Goal: Task Accomplishment & Management: Manage account settings

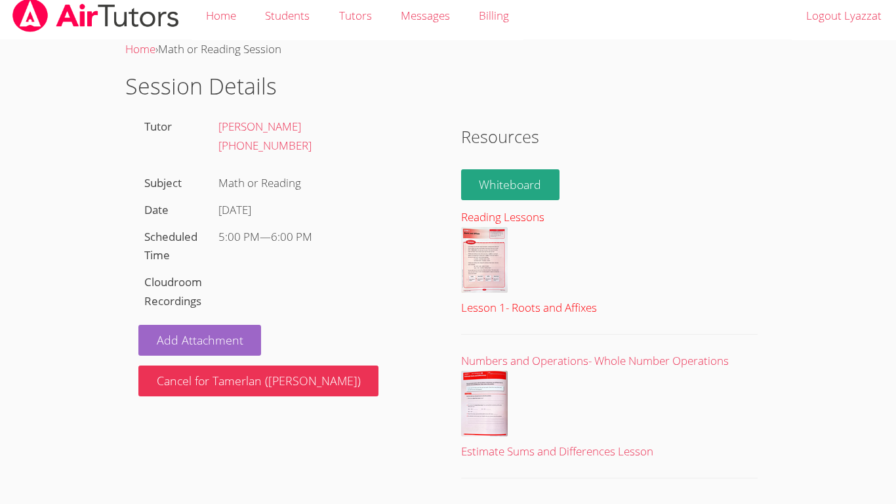
scroll to position [19, 0]
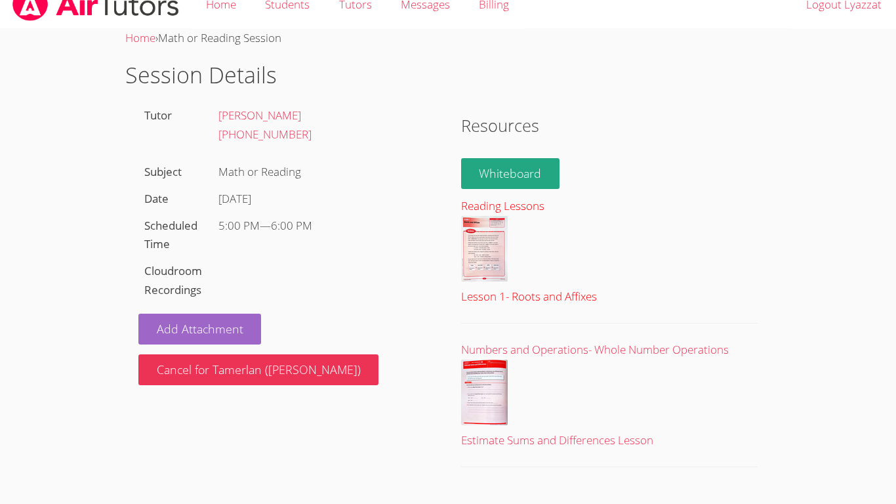
click at [493, 207] on div "Reading Lessons" at bounding box center [609, 206] width 296 height 19
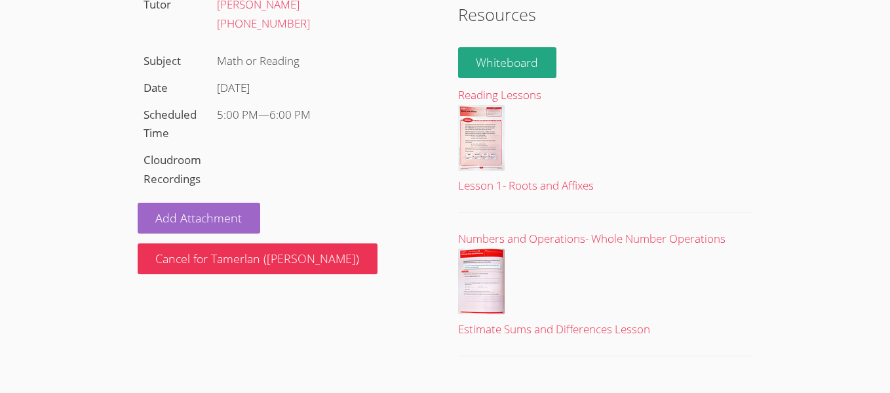
scroll to position [0, 0]
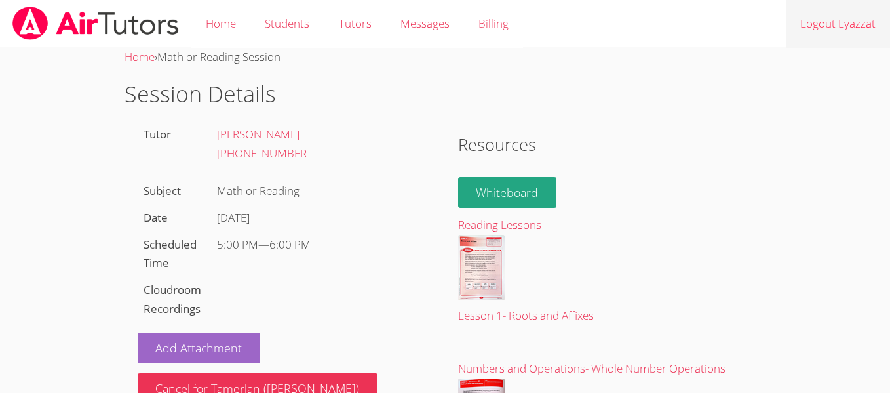
click at [818, 45] on link "Logout Lyazzat" at bounding box center [838, 24] width 104 height 48
click at [862, 12] on link "Logout Lyazzat" at bounding box center [838, 24] width 104 height 48
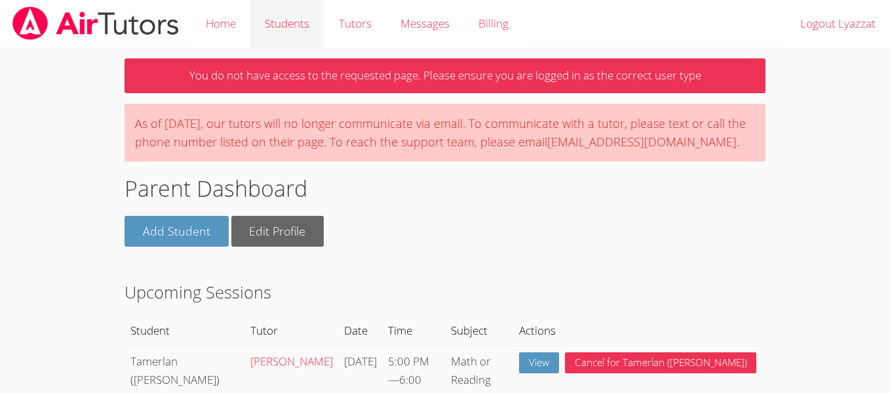
click at [286, 30] on link "Students" at bounding box center [286, 24] width 73 height 48
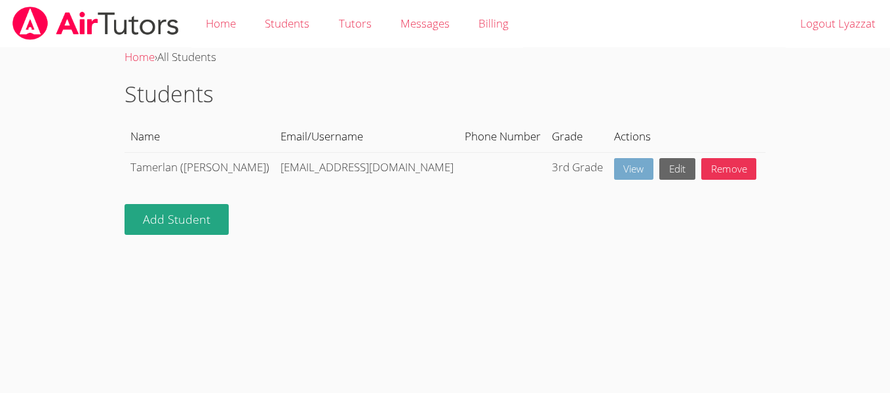
click at [614, 169] on link "View" at bounding box center [634, 169] width 40 height 22
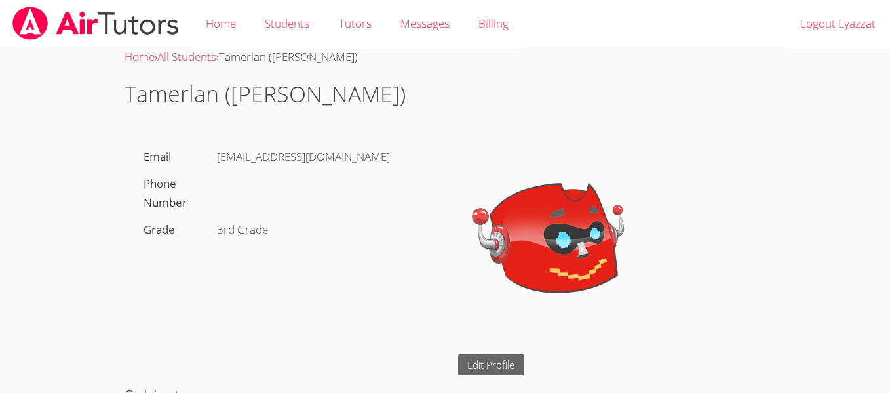
click at [256, 164] on div "[EMAIL_ADDRESS][DOMAIN_NAME]" at bounding box center [321, 157] width 221 height 27
click at [256, 163] on div "[EMAIL_ADDRESS][DOMAIN_NAME]" at bounding box center [321, 157] width 221 height 27
click at [288, 158] on div "tnurlanuly@bhusd.org" at bounding box center [321, 157] width 221 height 27
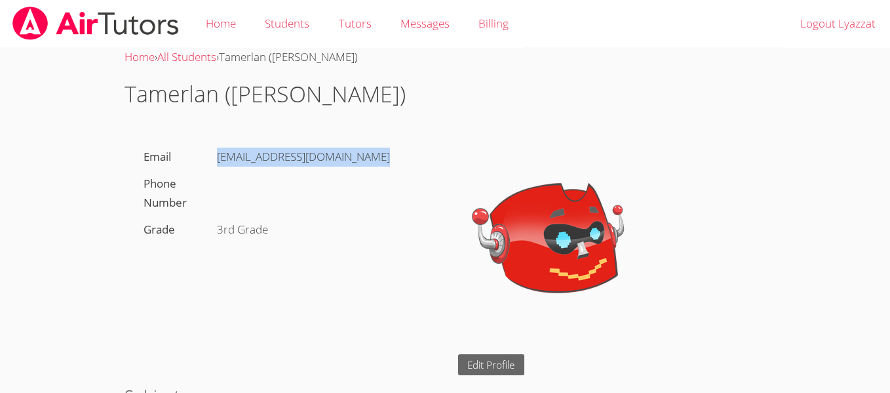
click at [288, 158] on div "tnurlanuly@bhusd.org" at bounding box center [321, 157] width 221 height 27
copy div "tnurlanuly@bhusd.org"
click at [291, 157] on div "tnurlanuly@bhusd.org" at bounding box center [321, 157] width 221 height 27
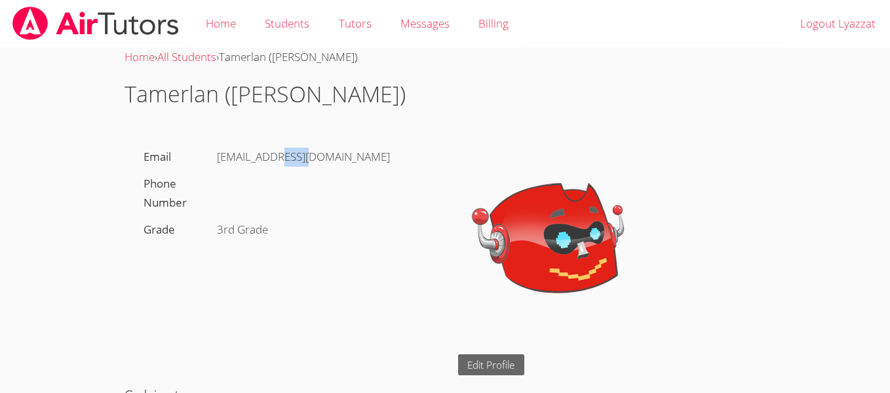
click at [291, 157] on div "tnurlanuly@bhusd.org" at bounding box center [321, 157] width 221 height 27
copy div "tnurlanuly@bhusd.org"
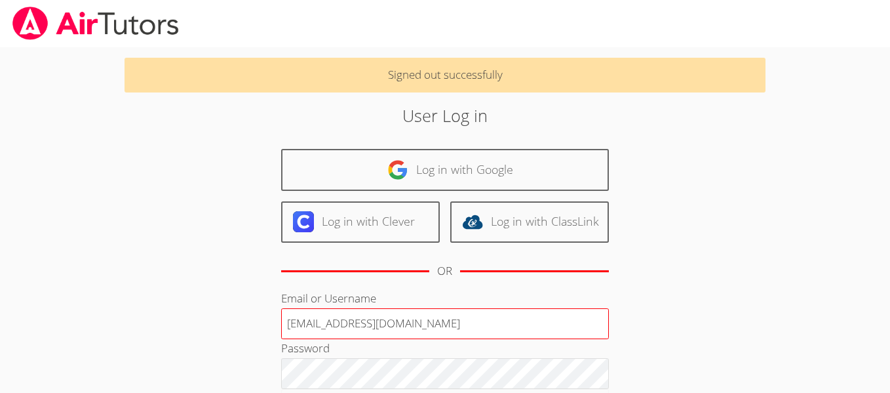
click at [375, 315] on input "july210989@shms-mail.ch" at bounding box center [445, 323] width 328 height 31
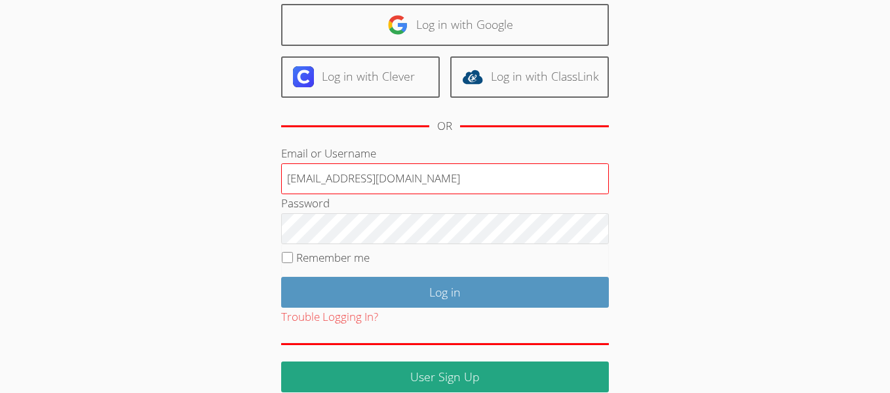
scroll to position [147, 0]
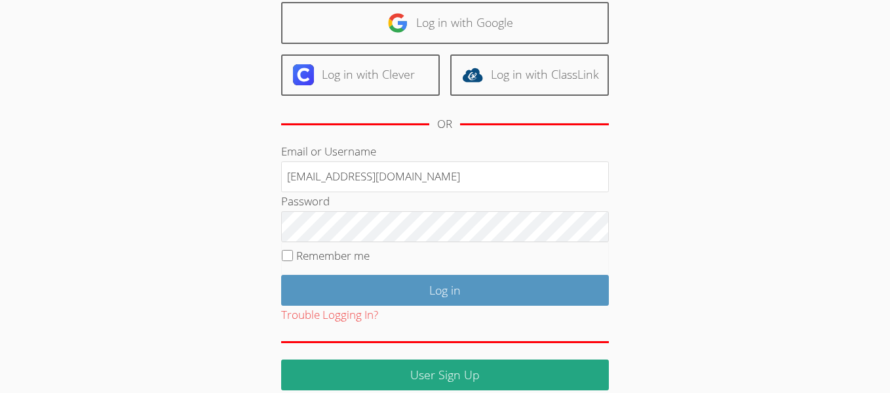
type input "tnurlanuly@bhusd.org"
click at [323, 262] on label "Remember me" at bounding box center [332, 255] width 73 height 15
click at [293, 261] on input "Remember me" at bounding box center [287, 255] width 11 height 11
checkbox input "true"
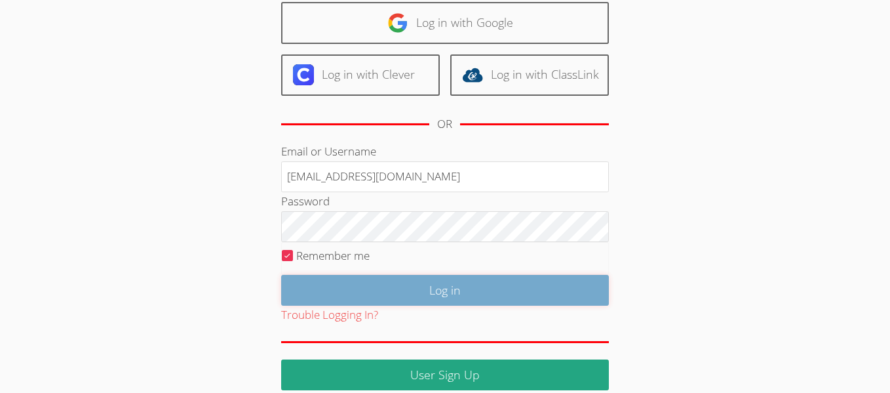
click at [342, 283] on input "Log in" at bounding box center [445, 290] width 328 height 31
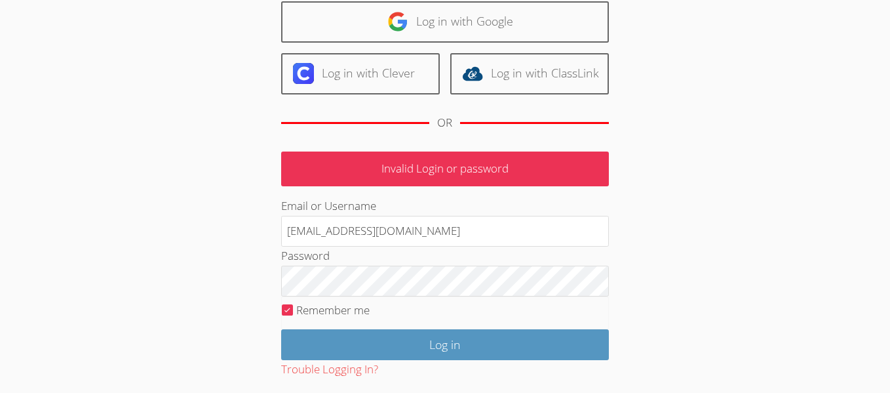
scroll to position [104, 0]
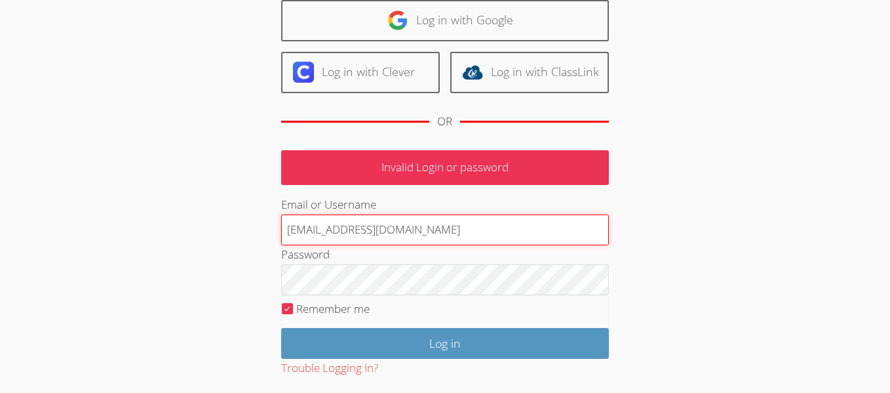
click at [354, 237] on input "tnurlanuly@bhusd.org" at bounding box center [445, 229] width 328 height 31
type input "july210989@shms-mail.ch"
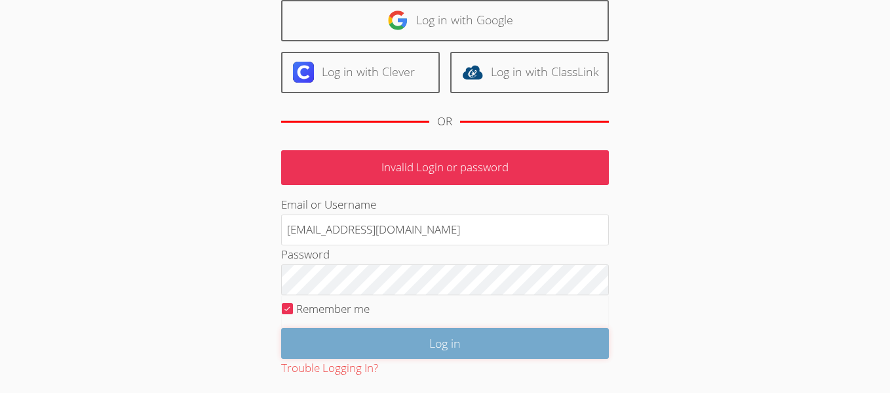
click at [415, 335] on input "Log in" at bounding box center [445, 343] width 328 height 31
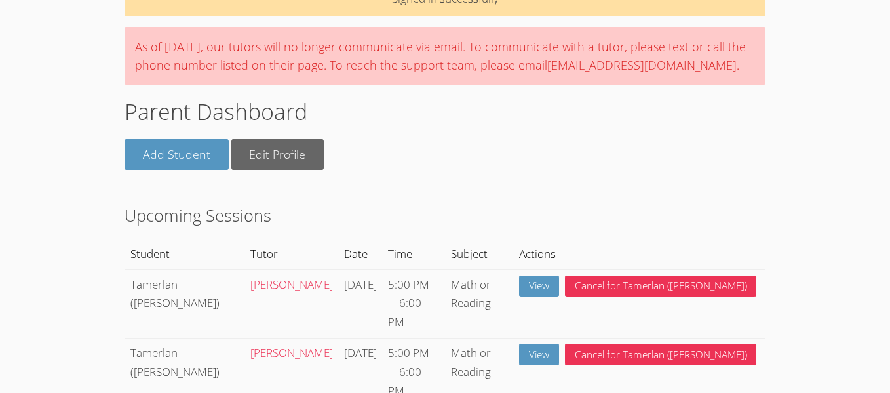
scroll to position [80, 0]
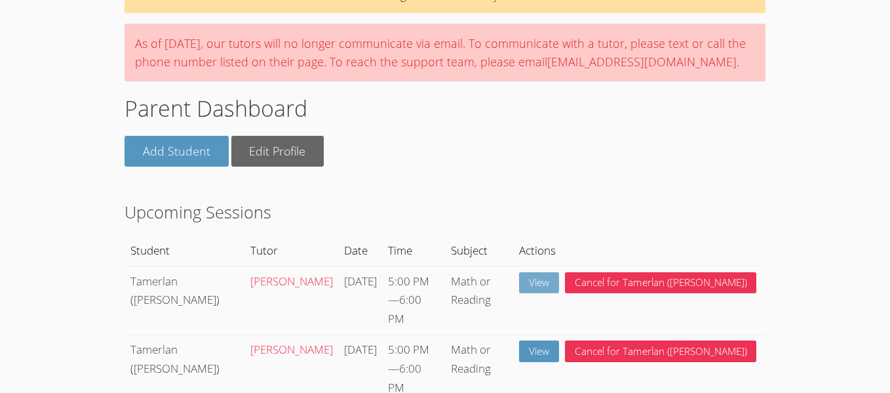
click at [559, 294] on link "View" at bounding box center [539, 283] width 40 height 22
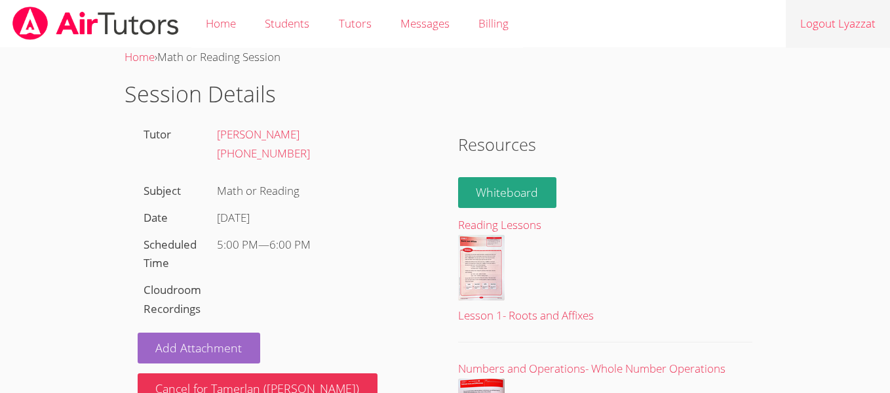
click at [809, 26] on link "Logout Lyazzat" at bounding box center [838, 24] width 104 height 48
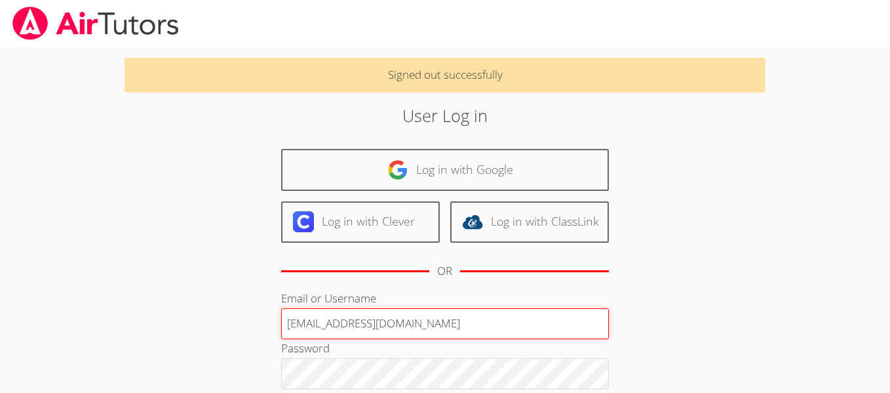
click at [325, 323] on input "[EMAIL_ADDRESS][DOMAIN_NAME]" at bounding box center [445, 323] width 328 height 31
click at [325, 323] on input "july210989@shms-mail.ch" at bounding box center [445, 323] width 328 height 31
type input "tnurlanuly@bhusd.com"
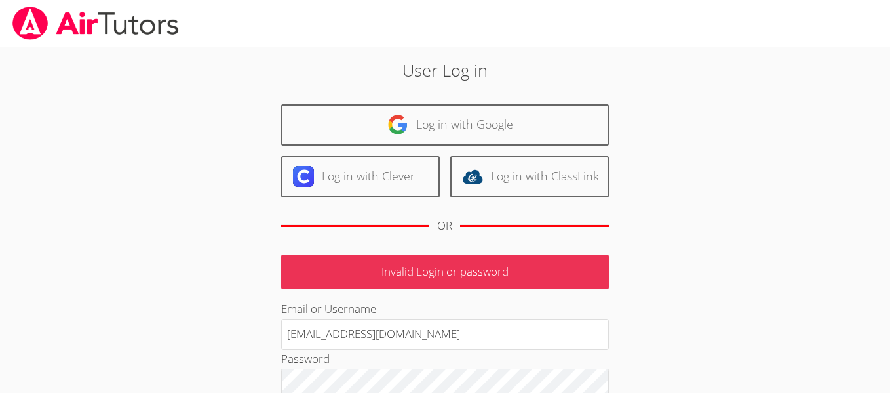
scroll to position [174, 0]
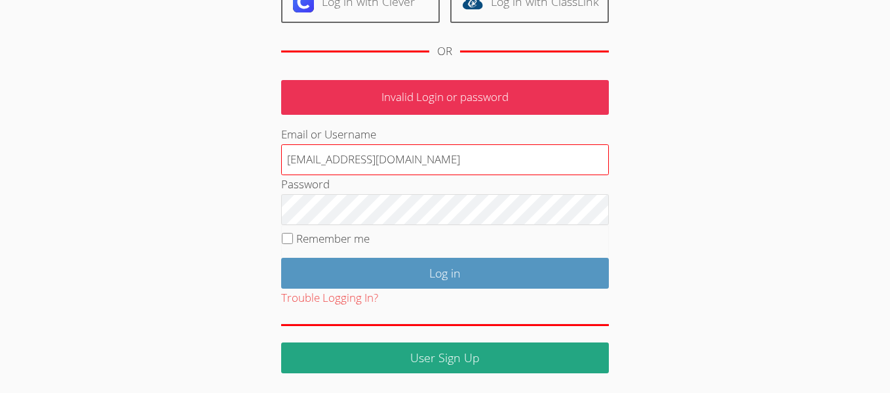
click at [413, 165] on input "[EMAIL_ADDRESS][DOMAIN_NAME]" at bounding box center [445, 159] width 328 height 31
type input "tnurlanuly@bhusd.org"
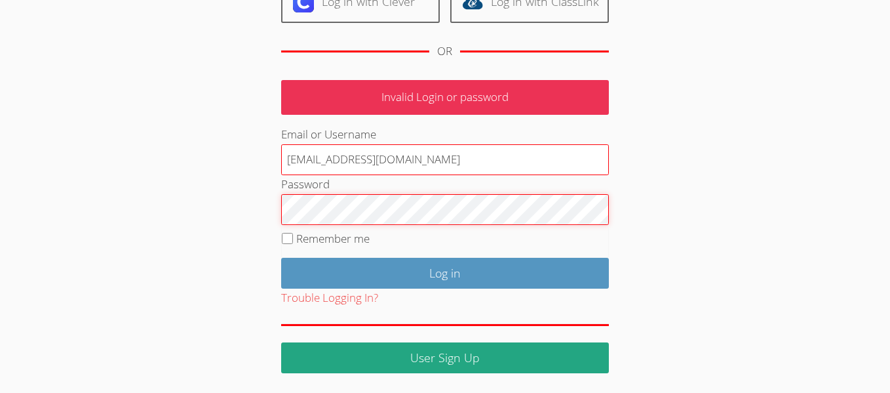
click at [281, 258] on input "Log in" at bounding box center [445, 273] width 328 height 31
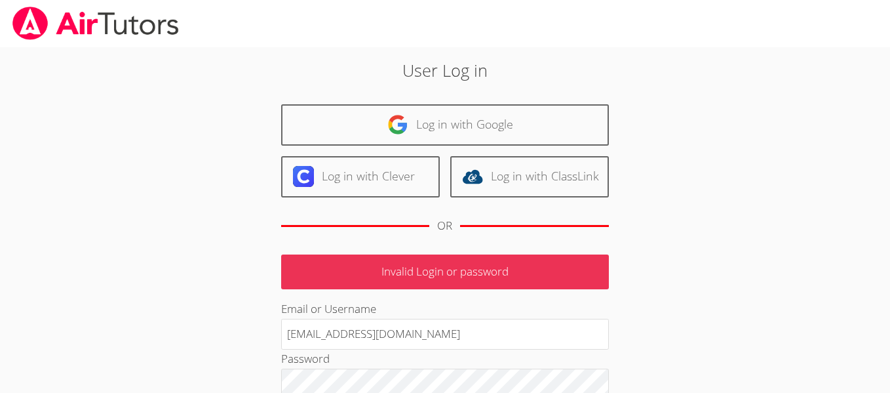
scroll to position [174, 0]
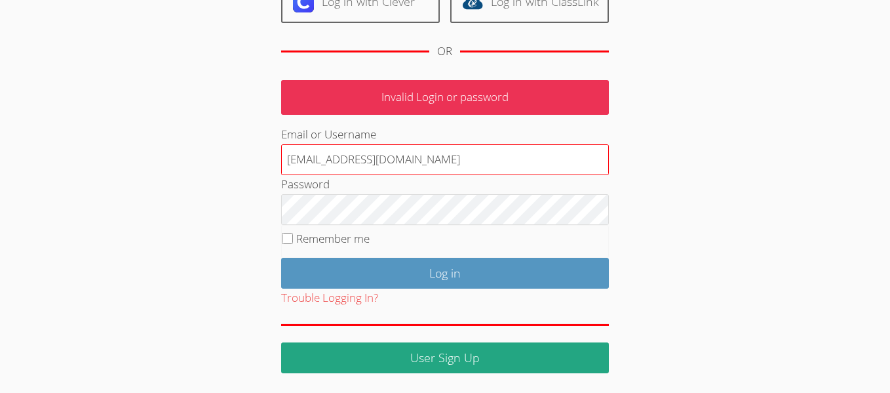
click at [311, 149] on input "tnurlanuly@bhusd.org" at bounding box center [445, 159] width 328 height 31
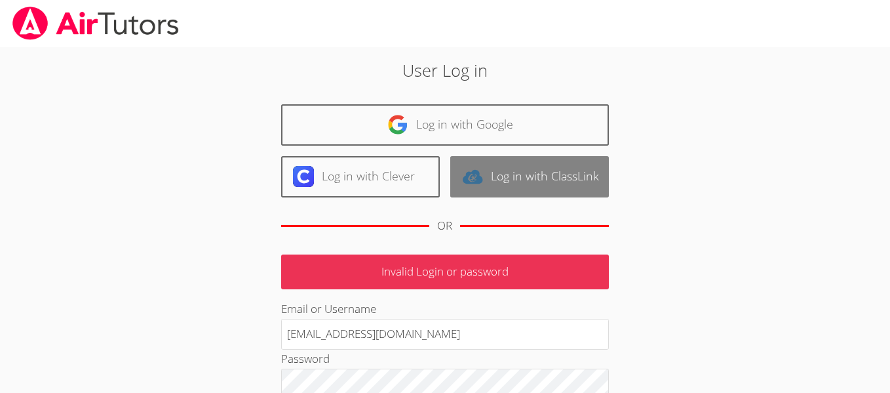
click at [492, 187] on link "Log in with ClassLink" at bounding box center [529, 176] width 159 height 41
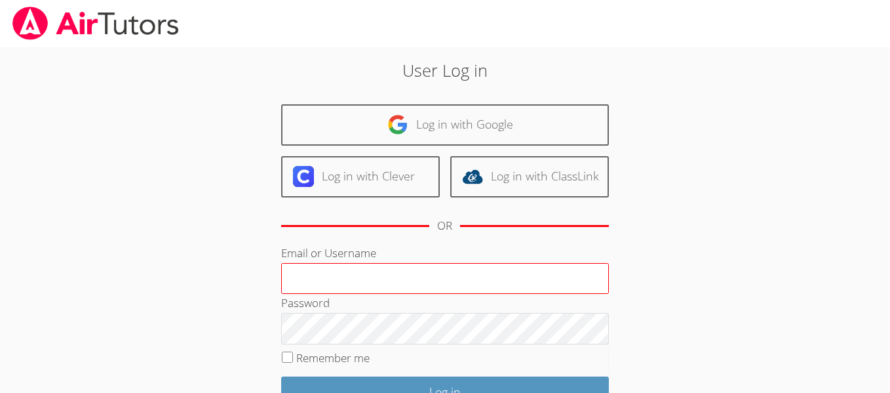
type input "[EMAIL_ADDRESS][DOMAIN_NAME]"
click at [330, 276] on input "[EMAIL_ADDRESS][DOMAIN_NAME]" at bounding box center [445, 278] width 328 height 31
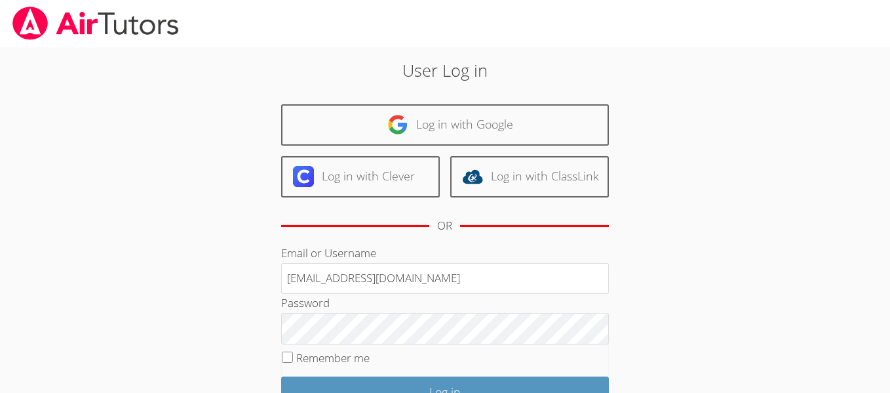
click at [302, 353] on label "Remember me" at bounding box center [332, 357] width 73 height 15
click at [293, 353] on input "Remember me" at bounding box center [287, 356] width 11 height 11
checkbox input "true"
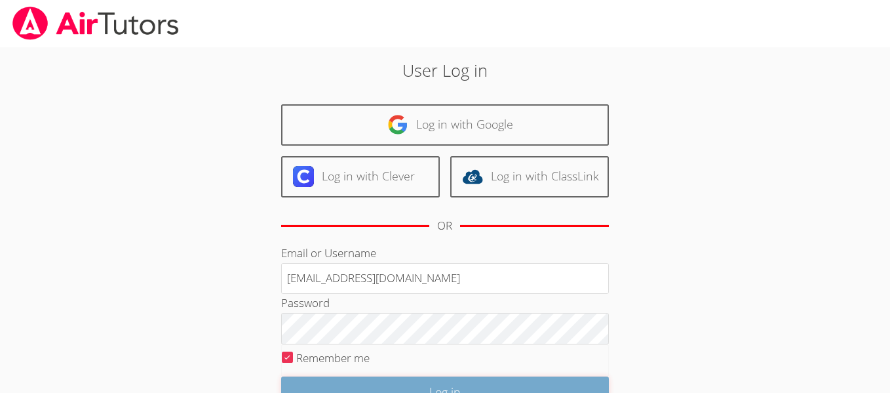
click at [318, 381] on input "Log in" at bounding box center [445, 391] width 328 height 31
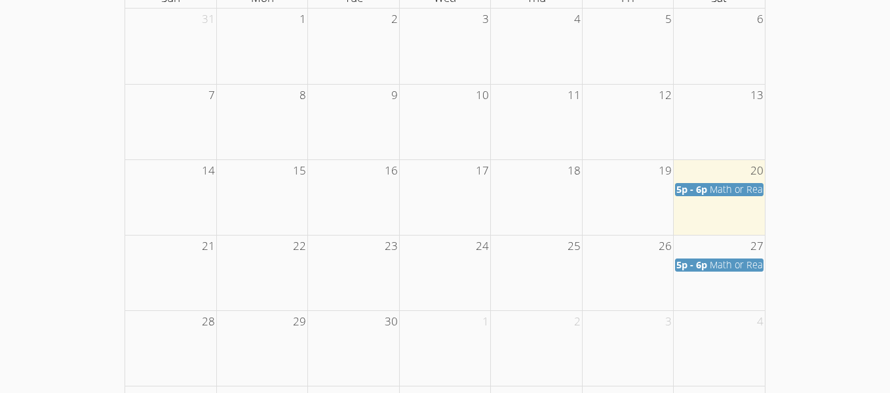
scroll to position [827, 0]
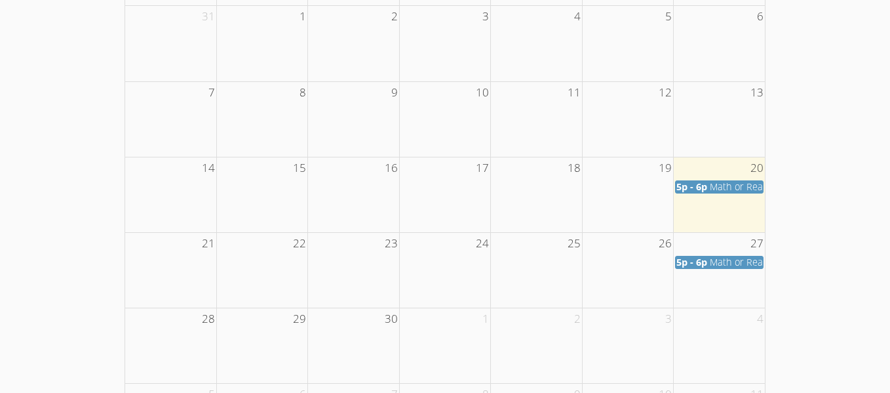
click at [696, 180] on span "5p - 6p" at bounding box center [692, 186] width 31 height 12
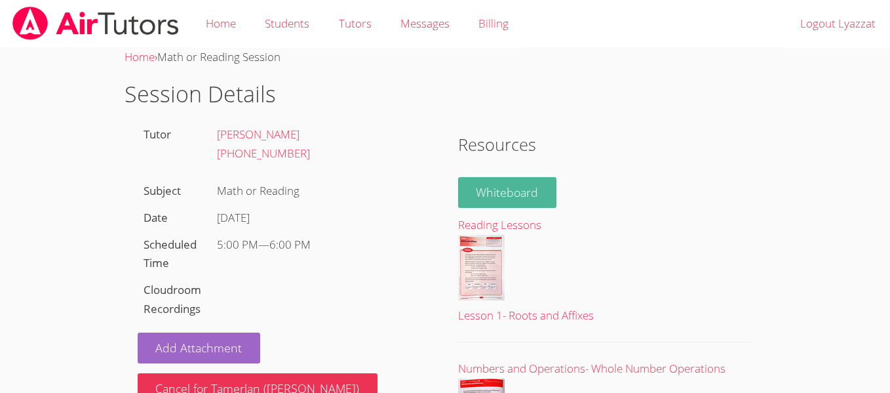
click at [517, 200] on link "Whiteboard" at bounding box center [507, 192] width 99 height 31
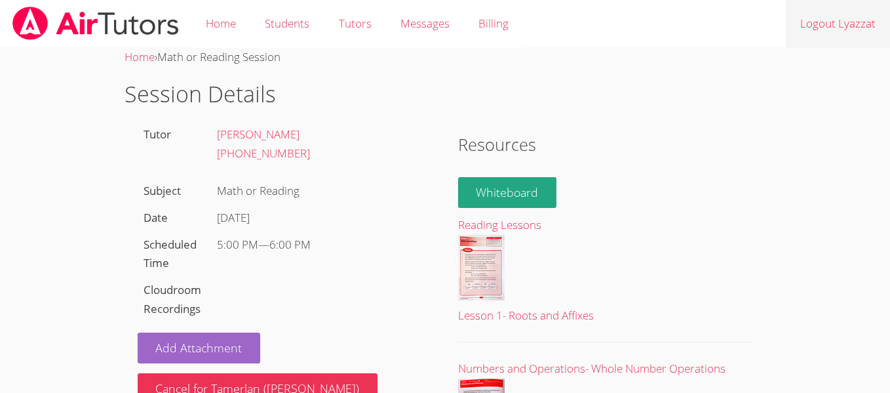
click at [817, 16] on link "Logout Lyazzat" at bounding box center [838, 24] width 104 height 48
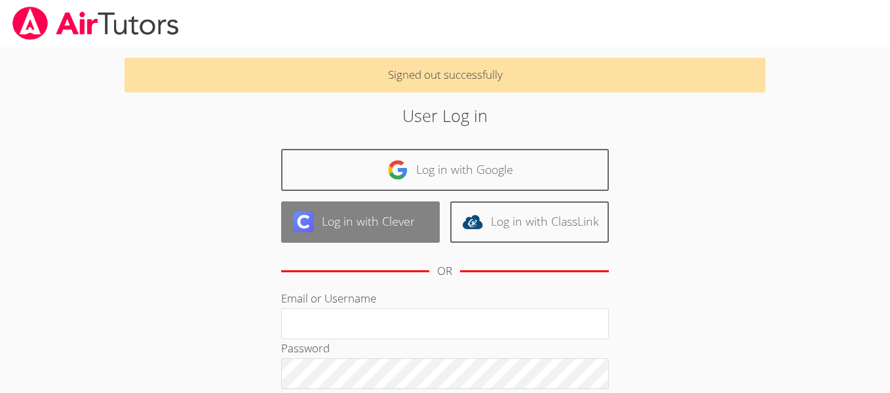
type input "[EMAIL_ADDRESS][DOMAIN_NAME]"
click at [359, 234] on link "Log in with Clever" at bounding box center [360, 221] width 159 height 41
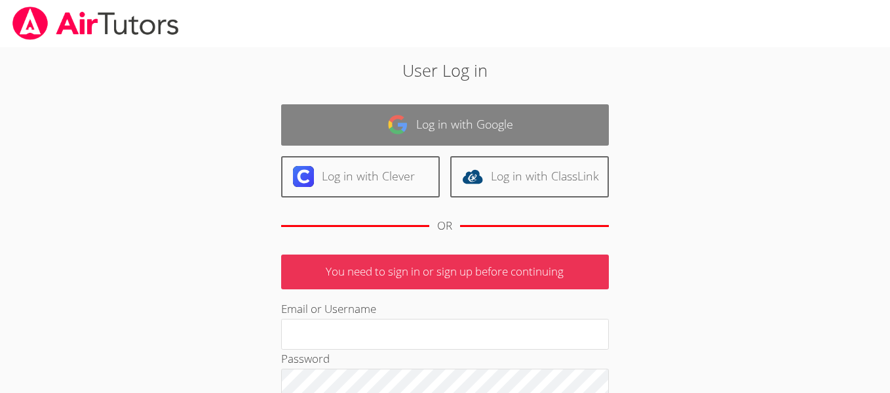
type input "july210989@shms-mail.ch"
click at [454, 124] on link "Log in with Google" at bounding box center [445, 124] width 328 height 41
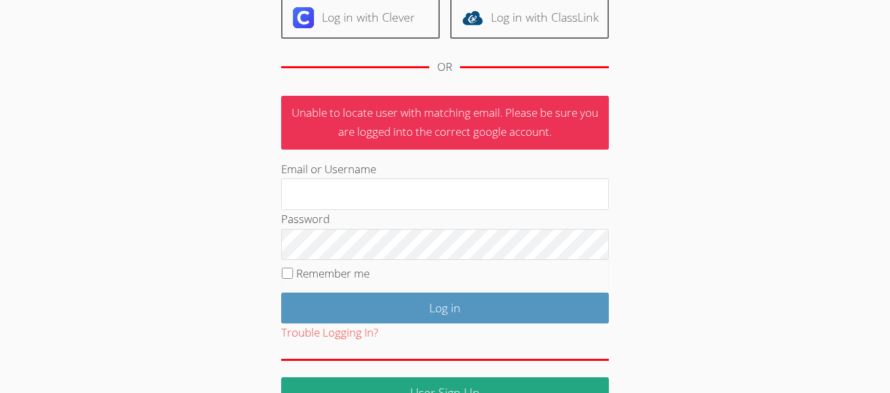
scroll to position [193, 0]
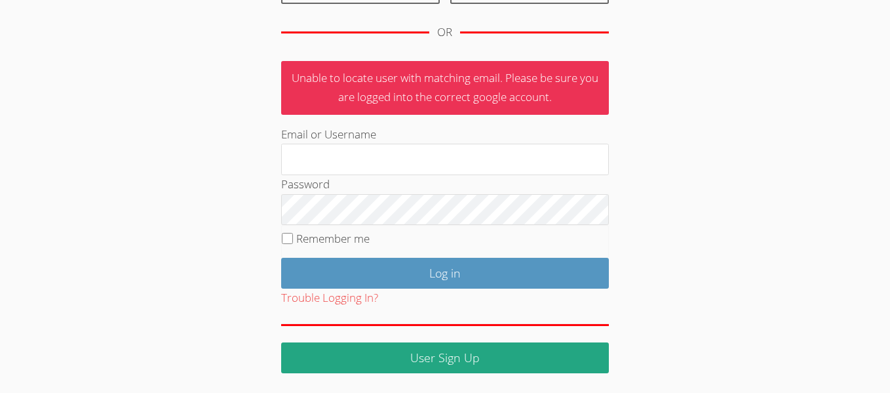
type input "[EMAIL_ADDRESS][DOMAIN_NAME]"
click at [368, 239] on label "Remember me" at bounding box center [332, 238] width 73 height 15
click at [293, 239] on input "Remember me" at bounding box center [287, 238] width 11 height 11
checkbox input "true"
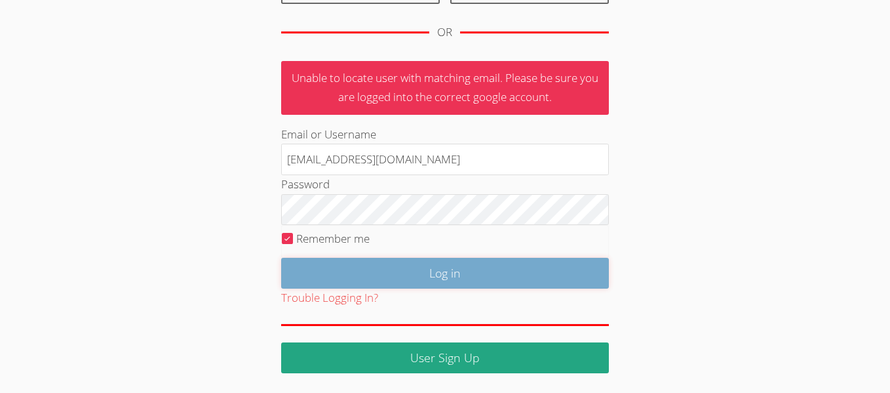
click at [401, 276] on input "Log in" at bounding box center [445, 273] width 328 height 31
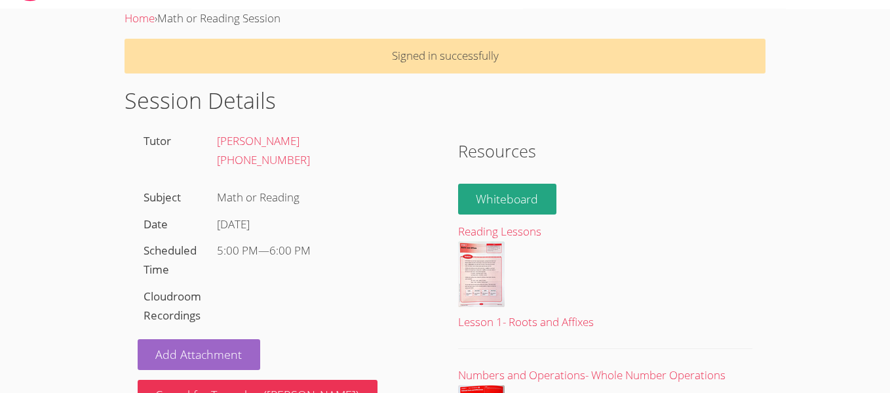
scroll to position [174, 0]
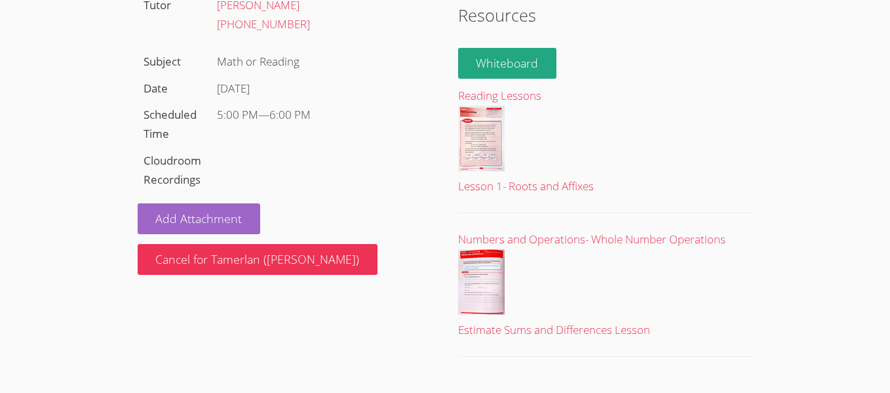
click at [214, 186] on div "Tutor [PERSON_NAME] [PHONE_NUMBER] Subject Math or Reading Date [DATE] Schedule…" at bounding box center [285, 133] width 321 height 283
click at [117, 127] on div "Home › Math or Reading Session Signed in successfully Session Details Tutor Ant…" at bounding box center [445, 123] width 668 height 500
click at [175, 170] on div "Cloudroom Recordings" at bounding box center [174, 171] width 73 height 46
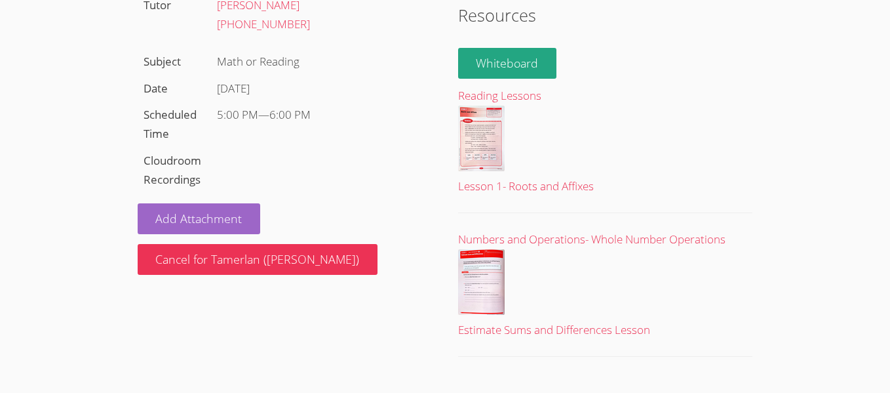
click at [175, 170] on div "Cloudroom Recordings" at bounding box center [174, 171] width 73 height 46
click at [401, 203] on div "Add Attachment Cancel for Tamerlan (Tim)" at bounding box center [285, 233] width 295 height 81
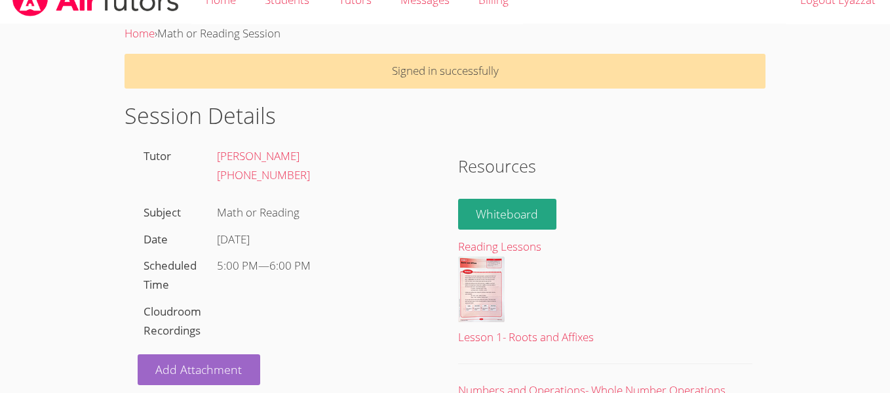
scroll to position [24, 0]
click at [812, 46] on body "Home Students Tutors Messages Billing Logout Lyazzat Home › Math or Reading Ses…" at bounding box center [445, 172] width 890 height 393
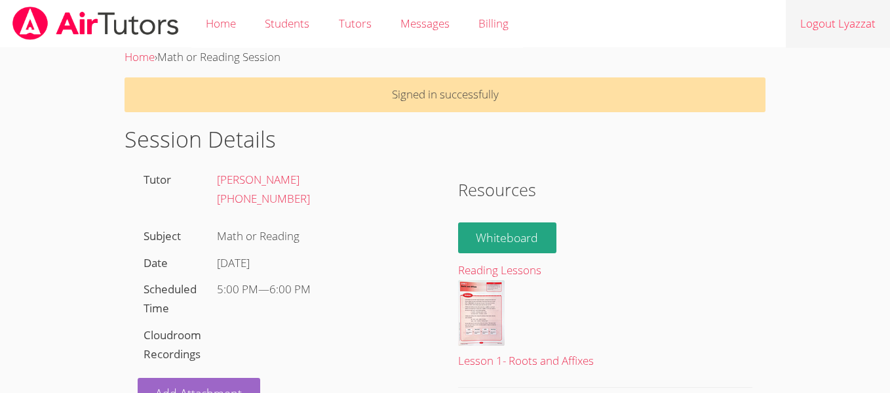
click at [814, 41] on link "Logout Lyazzat" at bounding box center [838, 24] width 104 height 48
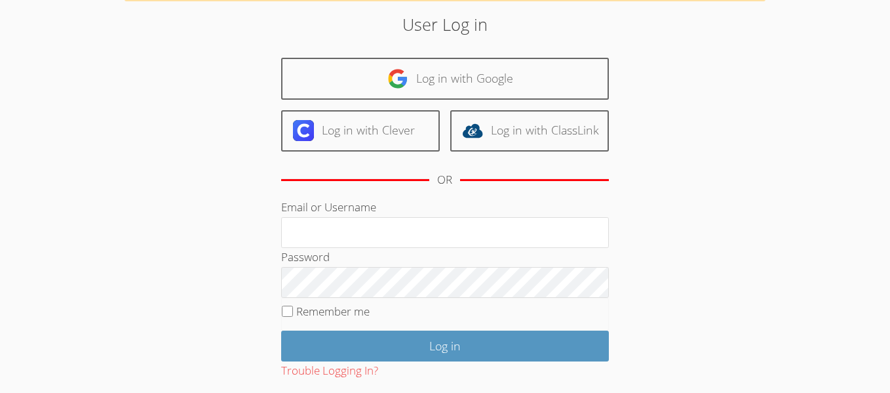
scroll to position [93, 0]
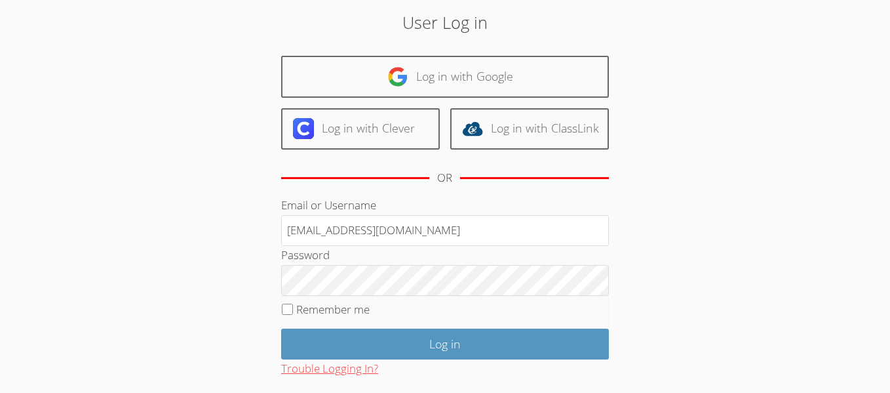
click at [371, 370] on button "Trouble Logging In?" at bounding box center [329, 368] width 97 height 19
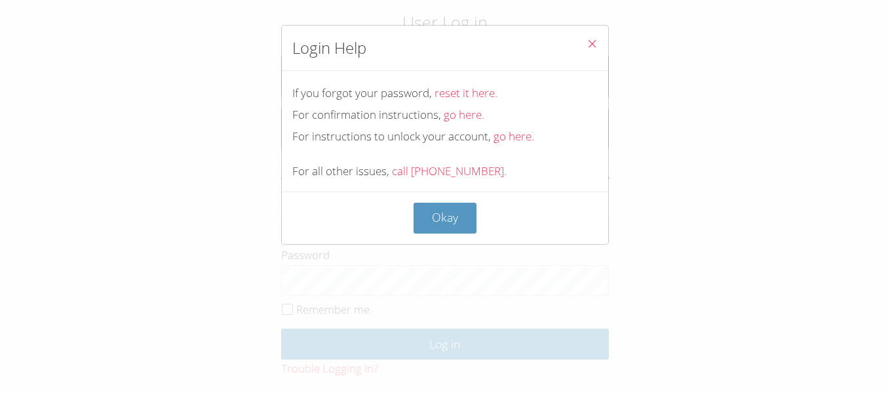
click at [591, 37] on span "Close" at bounding box center [592, 44] width 11 height 15
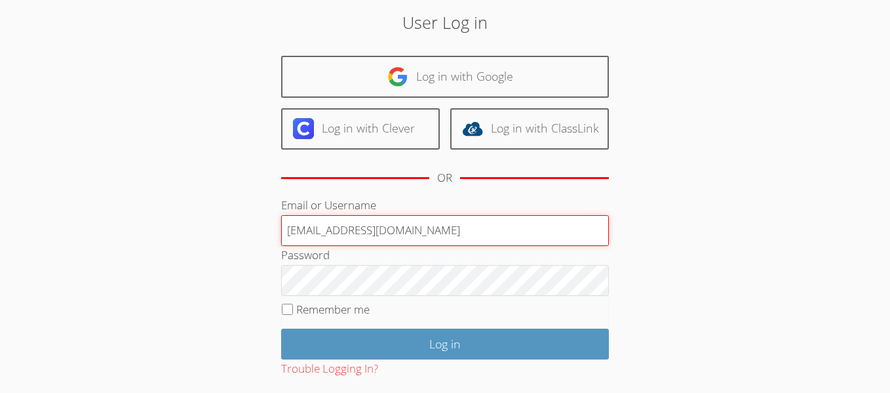
click at [362, 231] on input "july210989@shms-mail.ch" at bounding box center [445, 230] width 328 height 31
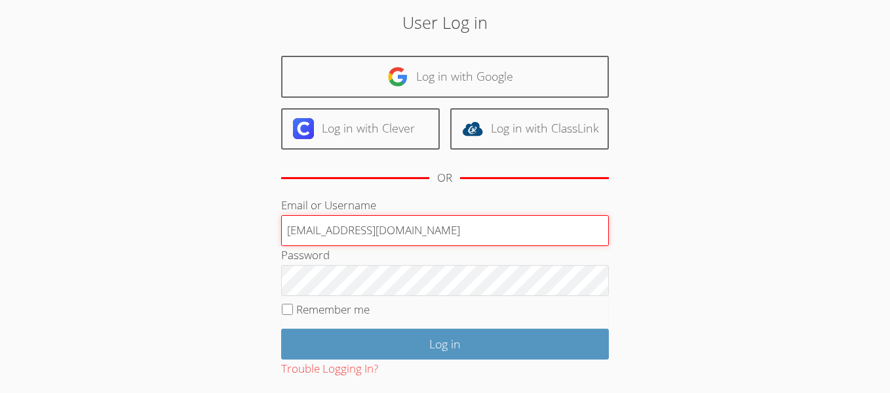
click at [362, 231] on input "july210989@shms-mail.ch" at bounding box center [445, 230] width 328 height 31
type input "[EMAIL_ADDRESS][DOMAIN_NAME]"
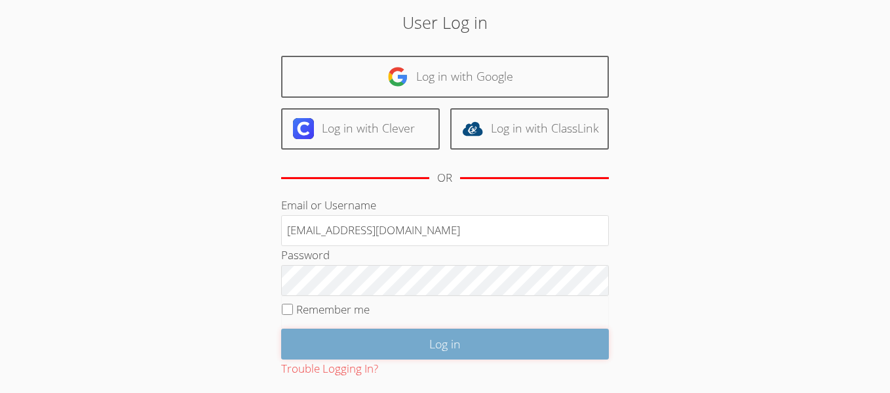
click at [354, 335] on input "Log in" at bounding box center [445, 343] width 328 height 31
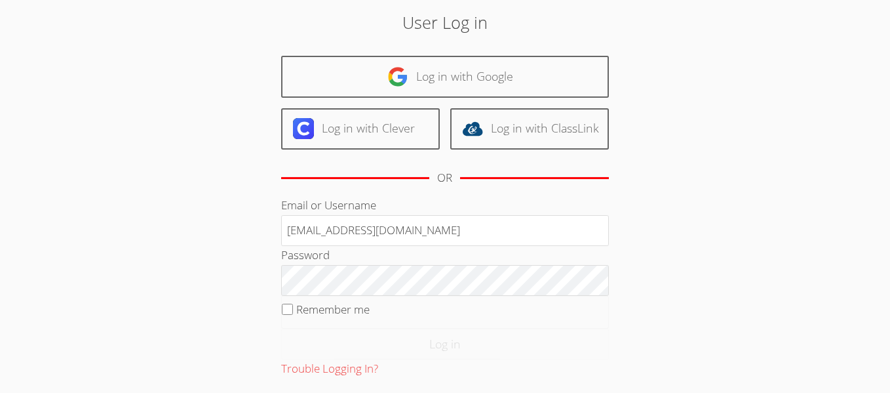
scroll to position [0, 0]
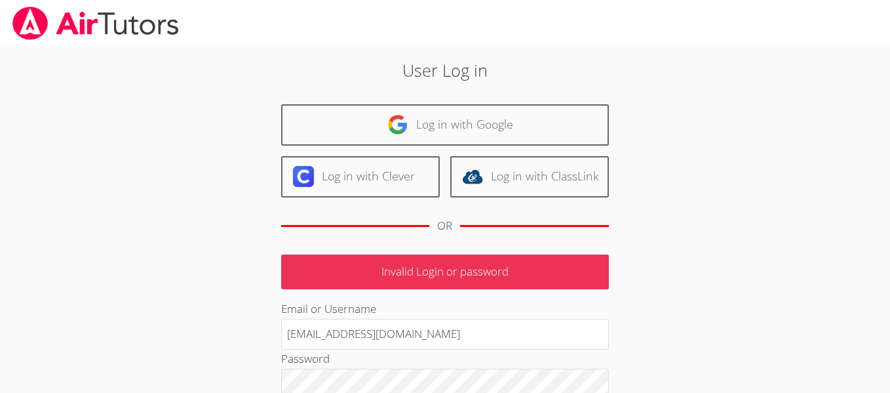
scroll to position [174, 0]
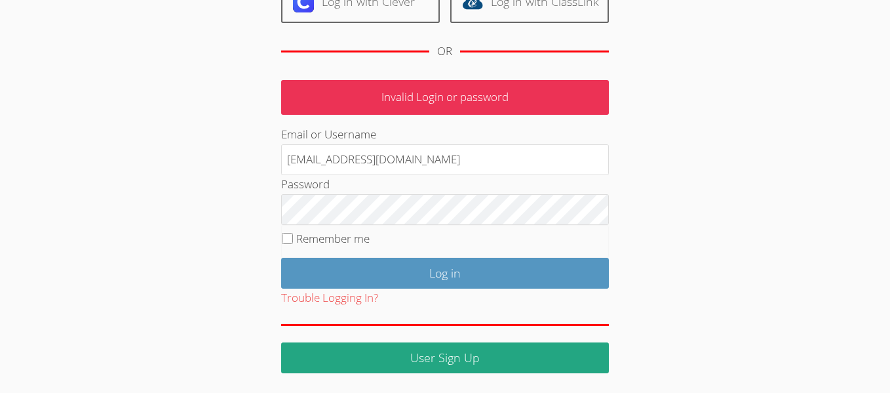
click at [435, 100] on p "Invalid Login or password" at bounding box center [445, 97] width 328 height 35
click at [304, 302] on button "Trouble Logging In?" at bounding box center [329, 297] width 97 height 19
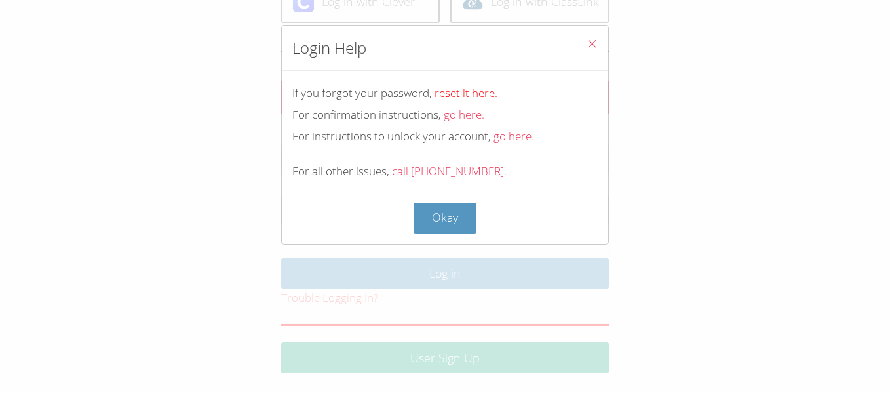
click at [462, 90] on link "reset it here." at bounding box center [466, 92] width 63 height 15
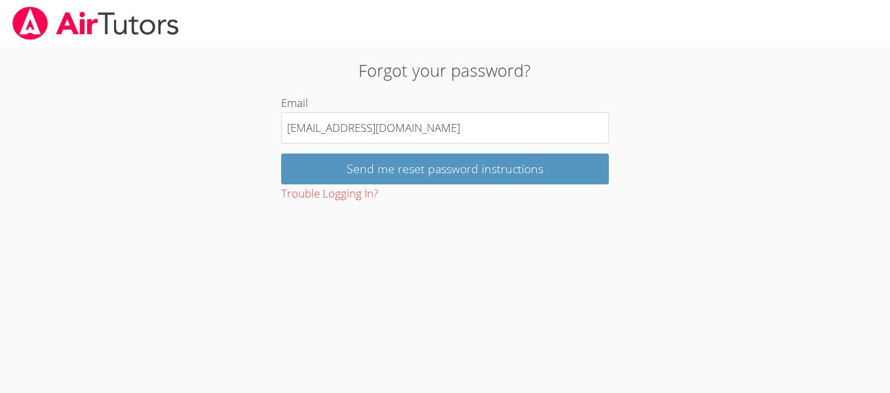
type input "[EMAIL_ADDRESS][DOMAIN_NAME]"
click at [281, 153] on input "Send me reset password instructions" at bounding box center [445, 168] width 328 height 31
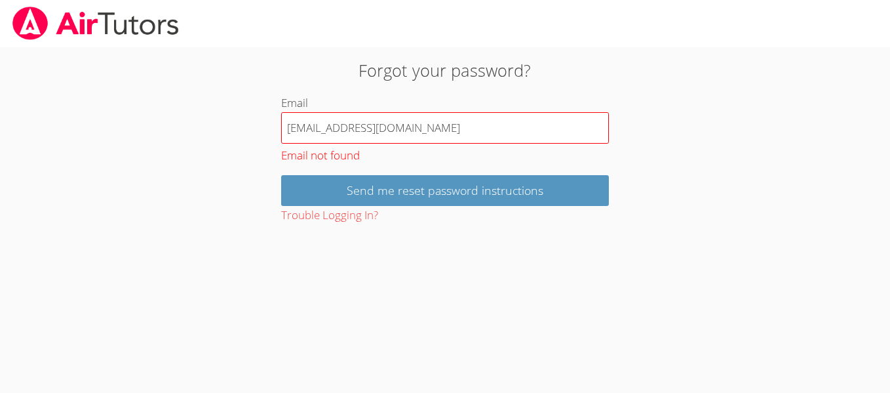
click at [352, 130] on input "[EMAIL_ADDRESS][DOMAIN_NAME]" at bounding box center [445, 127] width 328 height 31
click at [357, 132] on input "[EMAIL_ADDRESS][DOMAIN_NAME]" at bounding box center [445, 127] width 328 height 31
type input "[EMAIL_ADDRESS][DOMAIN_NAME]"
click at [266, 194] on div "Forgot your password? Email [EMAIL_ADDRESS][DOMAIN_NAME] Email not found Send m…" at bounding box center [445, 141] width 481 height 167
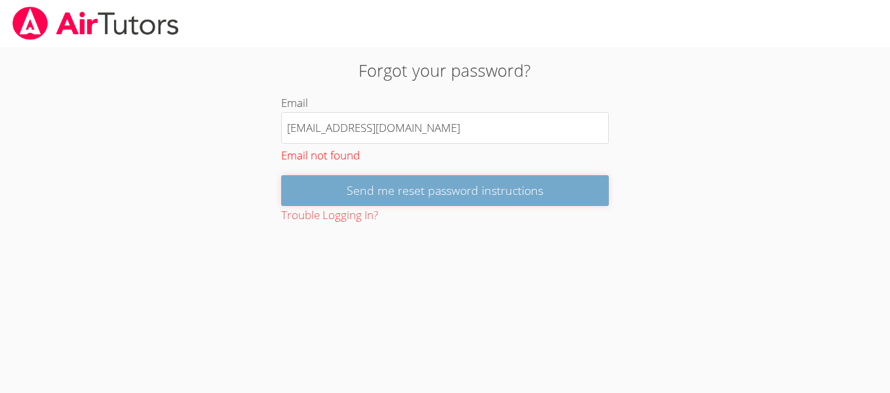
click at [313, 193] on input "Send me reset password instructions" at bounding box center [445, 190] width 328 height 31
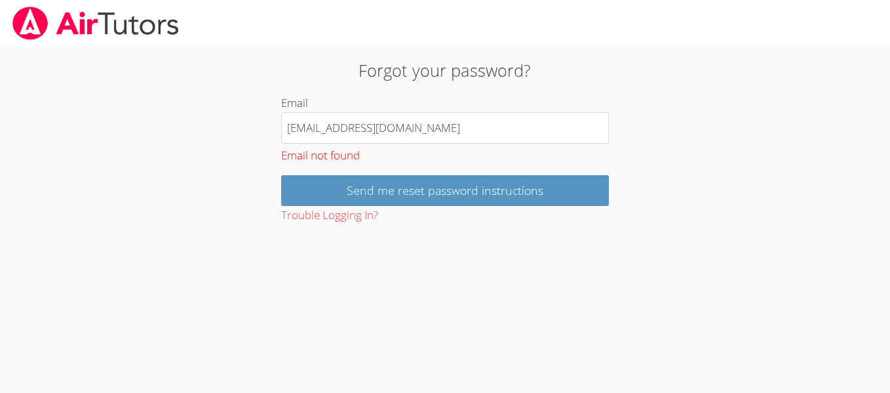
click at [292, 55] on div "Forgot your password? Email [EMAIL_ADDRESS][DOMAIN_NAME] Email not found Send m…" at bounding box center [445, 136] width 668 height 178
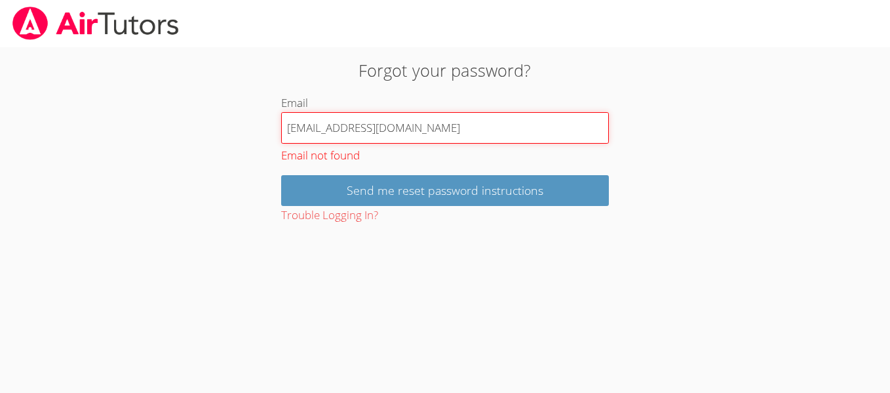
click at [404, 113] on input "[EMAIL_ADDRESS][DOMAIN_NAME]" at bounding box center [445, 127] width 328 height 31
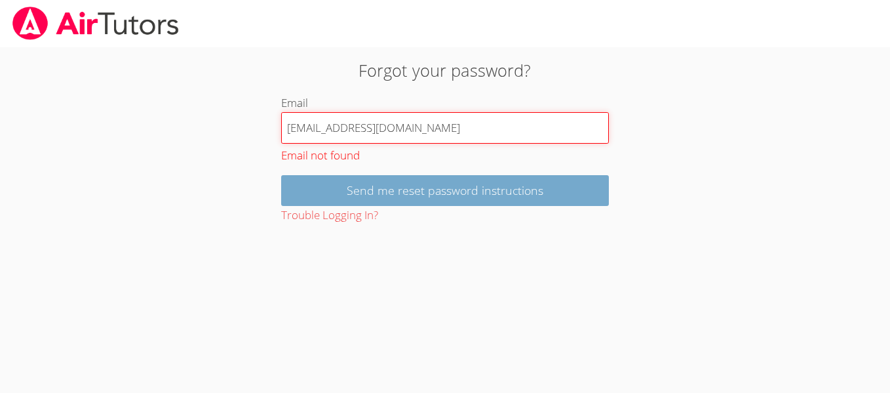
type input "[EMAIL_ADDRESS][DOMAIN_NAME]"
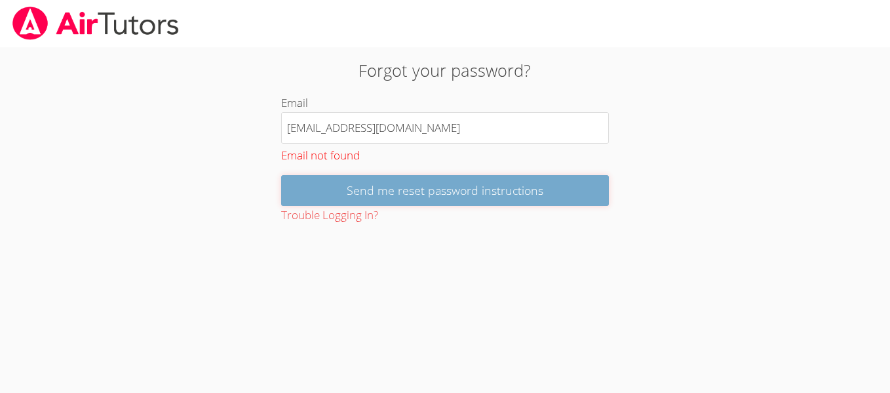
click at [389, 184] on input "Send me reset password instructions" at bounding box center [445, 190] width 328 height 31
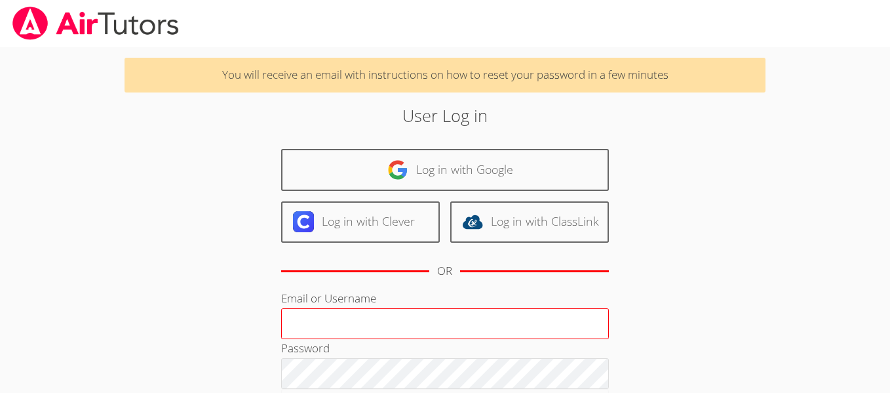
type input "[EMAIL_ADDRESS][DOMAIN_NAME]"
click at [334, 330] on input "[EMAIL_ADDRESS][DOMAIN_NAME]" at bounding box center [445, 323] width 328 height 31
click at [334, 330] on input "july210989@shms-mail.ch" at bounding box center [445, 323] width 328 height 31
type input "tnurlanuly@bhusd.org"
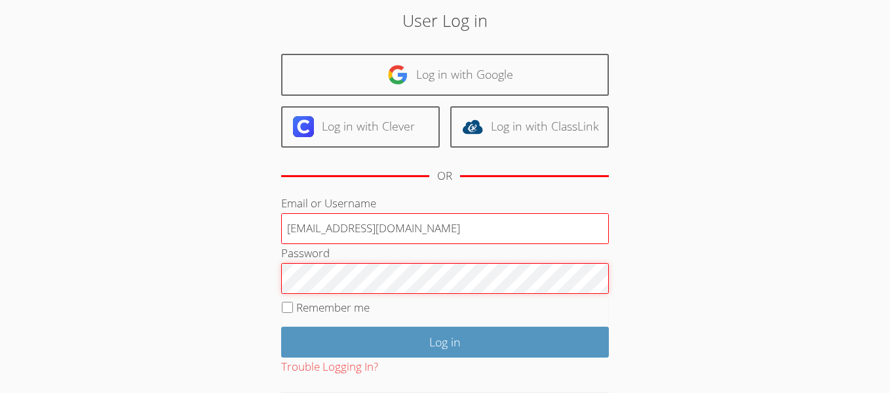
scroll to position [109, 0]
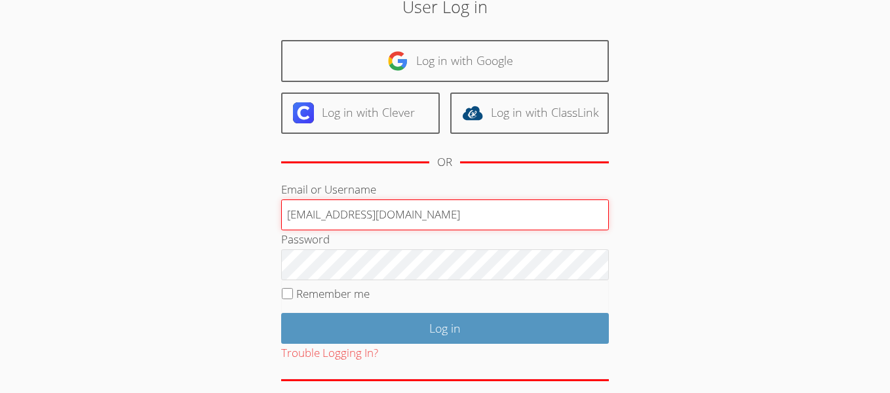
click at [292, 220] on input "tnurlanuly@bhusd.org" at bounding box center [445, 214] width 328 height 31
